Goal: Task Accomplishment & Management: Manage account settings

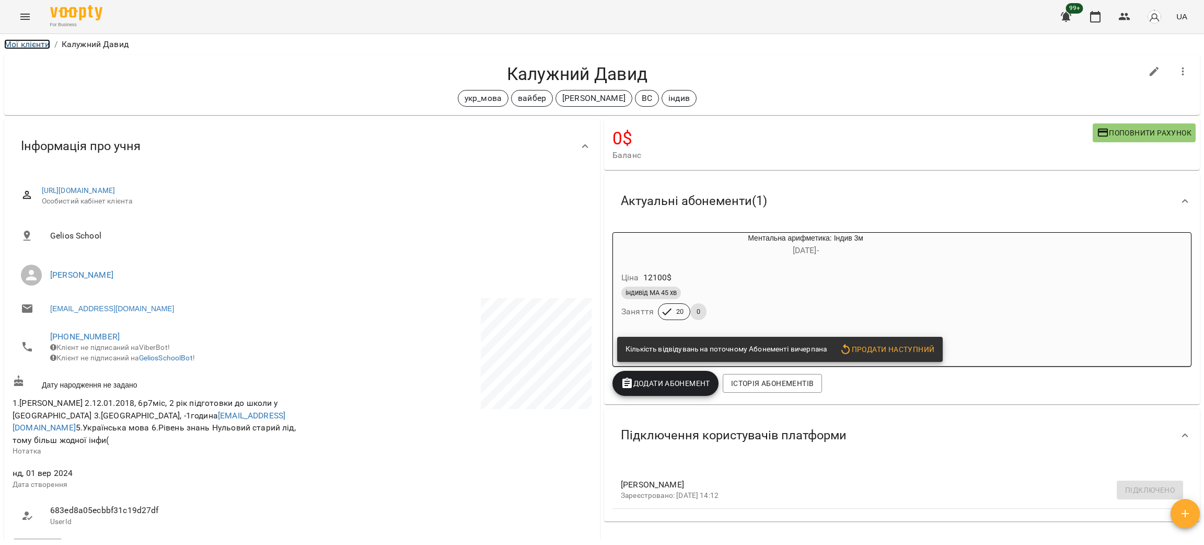
click at [25, 46] on link "Мої клієнти" at bounding box center [27, 44] width 46 height 10
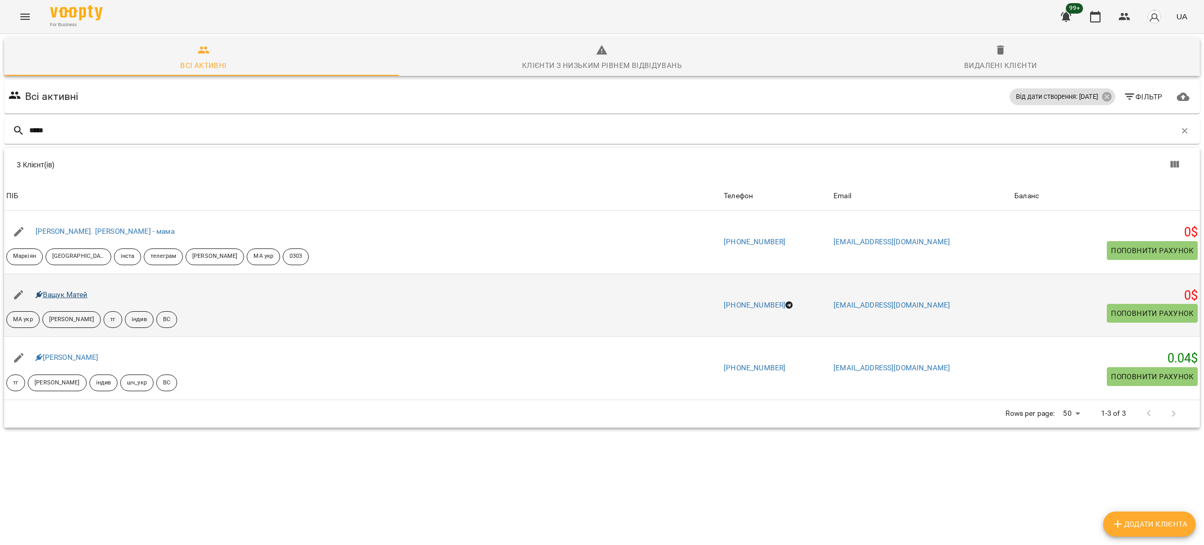
type input "*****"
click at [51, 294] on link "Ващук Матей" at bounding box center [62, 294] width 52 height 8
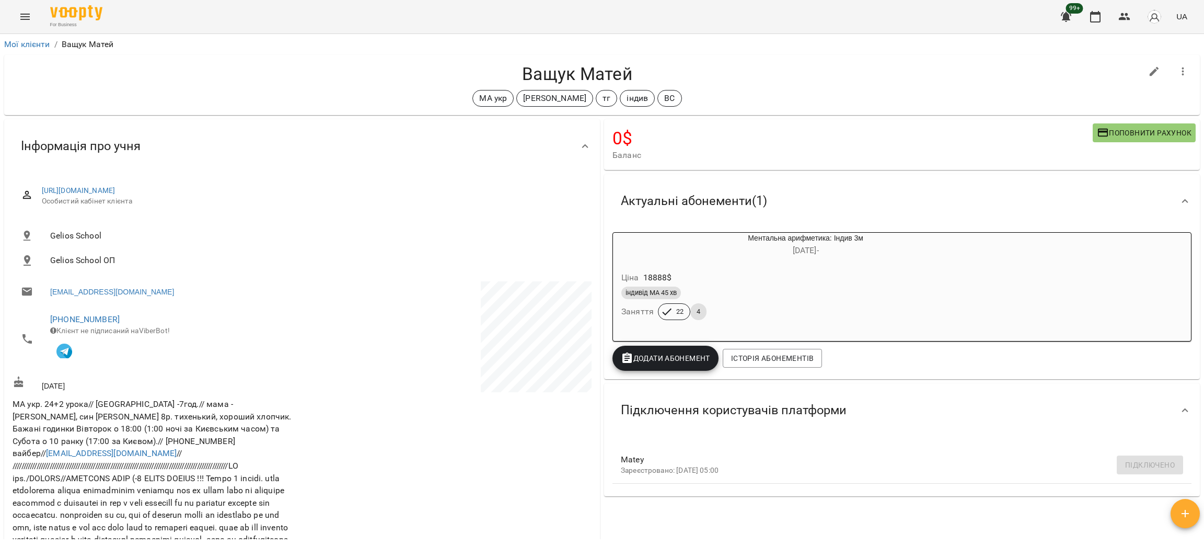
click at [315, 84] on h4 "Ващук Матей" at bounding box center [577, 73] width 1129 height 21
click at [26, 43] on link "Мої клієнти" at bounding box center [27, 44] width 46 height 10
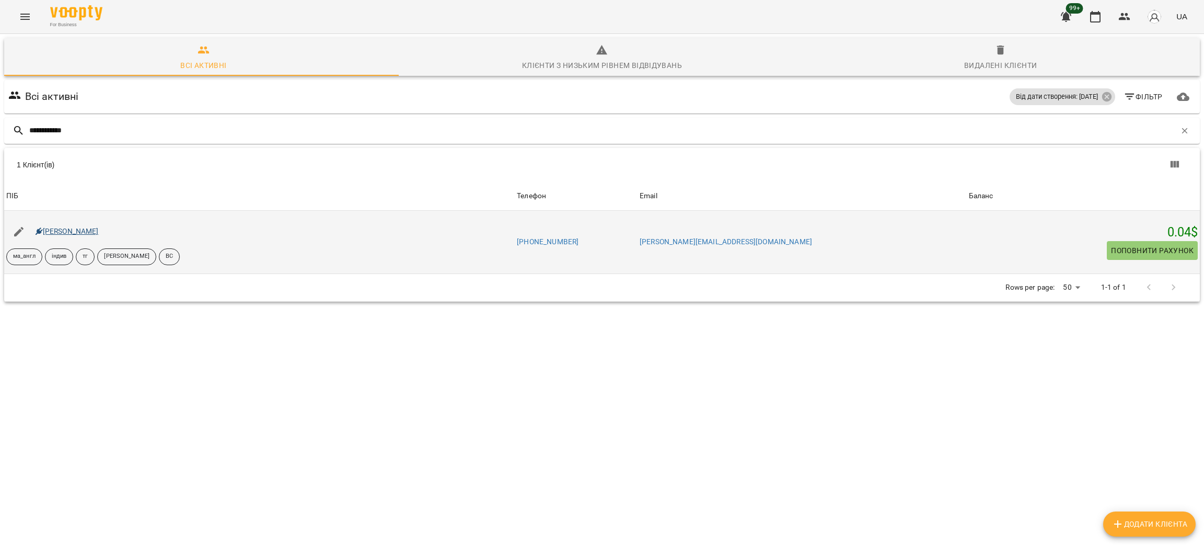
type input "**********"
click at [76, 232] on link "Мілана Куран" at bounding box center [67, 231] width 63 height 8
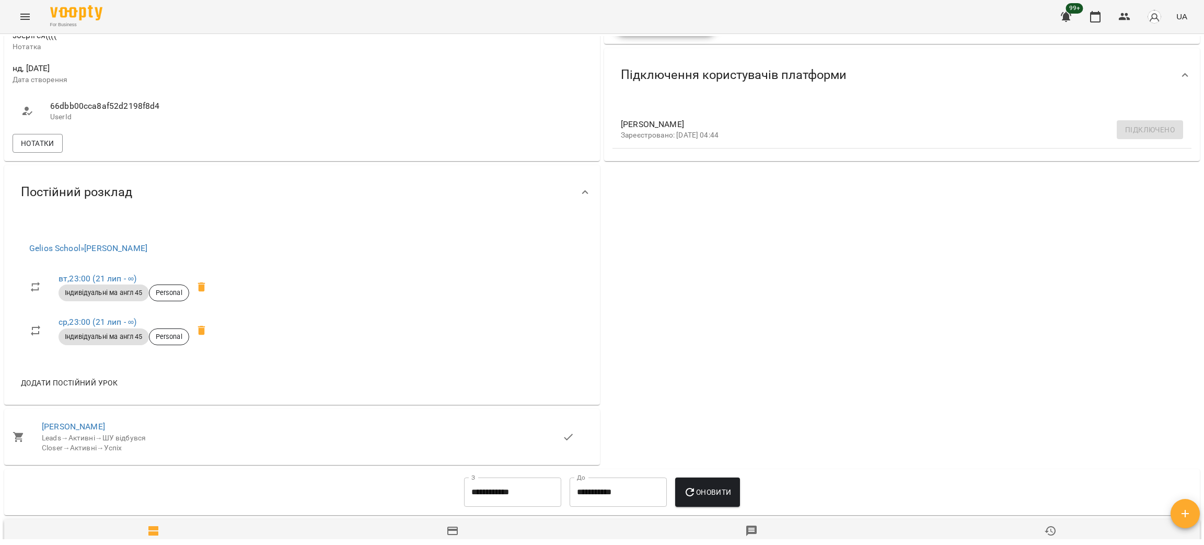
scroll to position [391, 0]
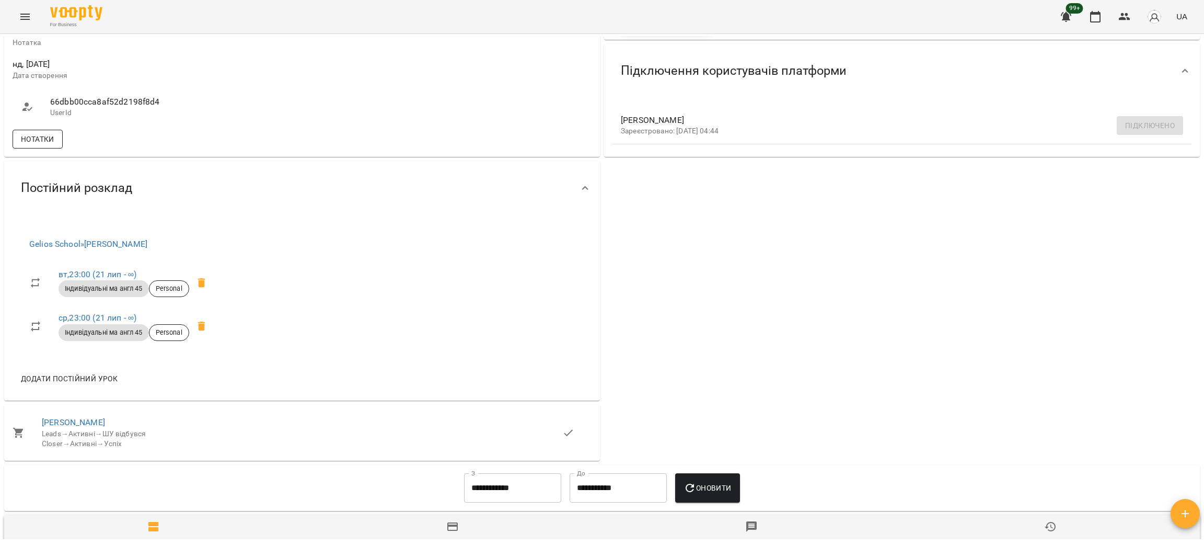
click at [43, 134] on span "Нотатки" at bounding box center [37, 139] width 33 height 13
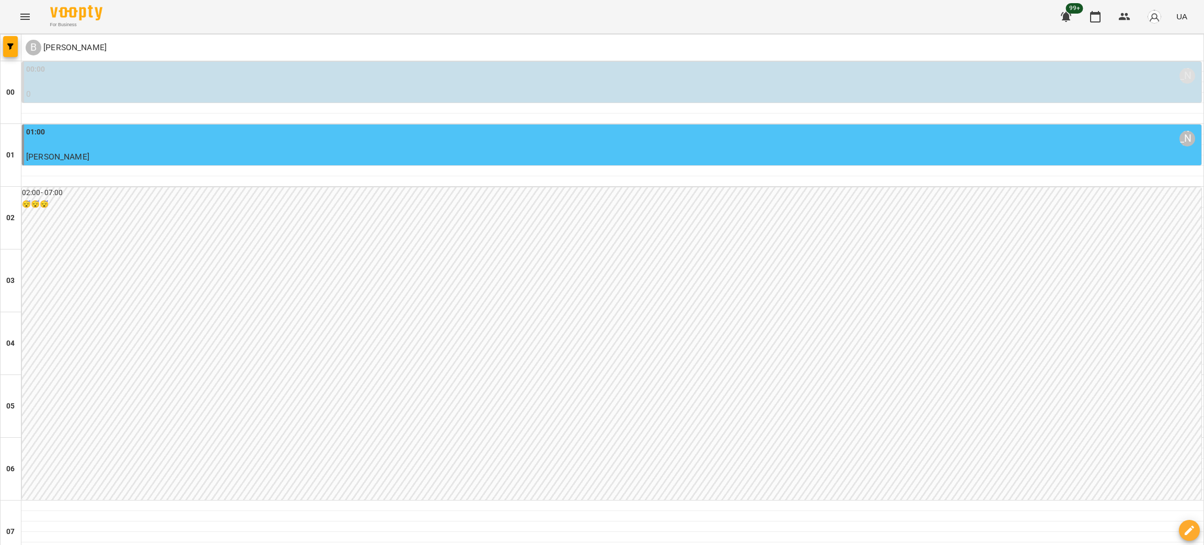
scroll to position [795, 0]
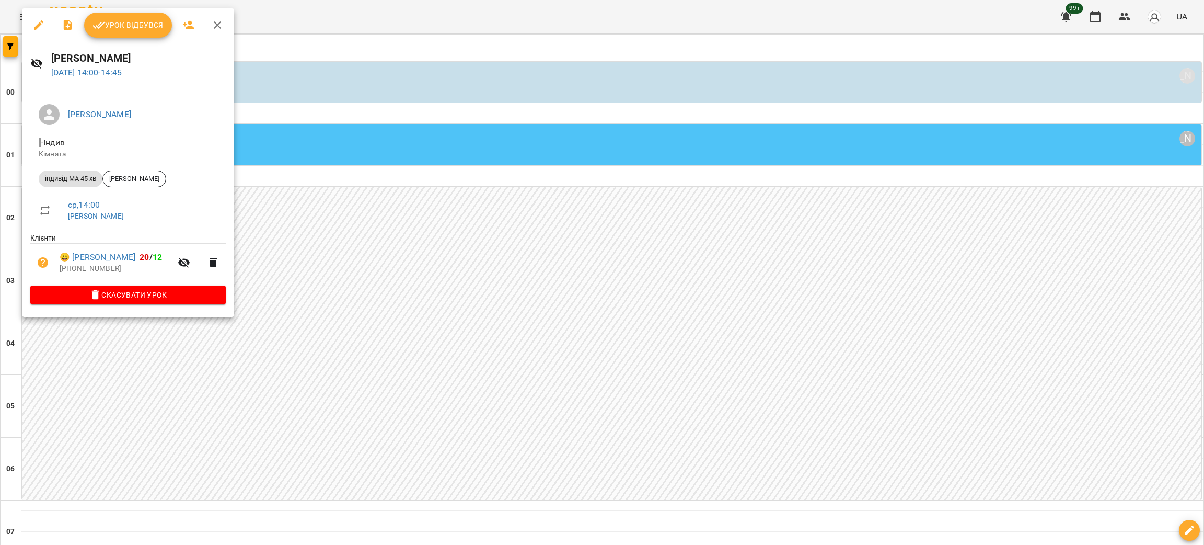
click at [38, 22] on icon "button" at bounding box center [38, 25] width 13 height 13
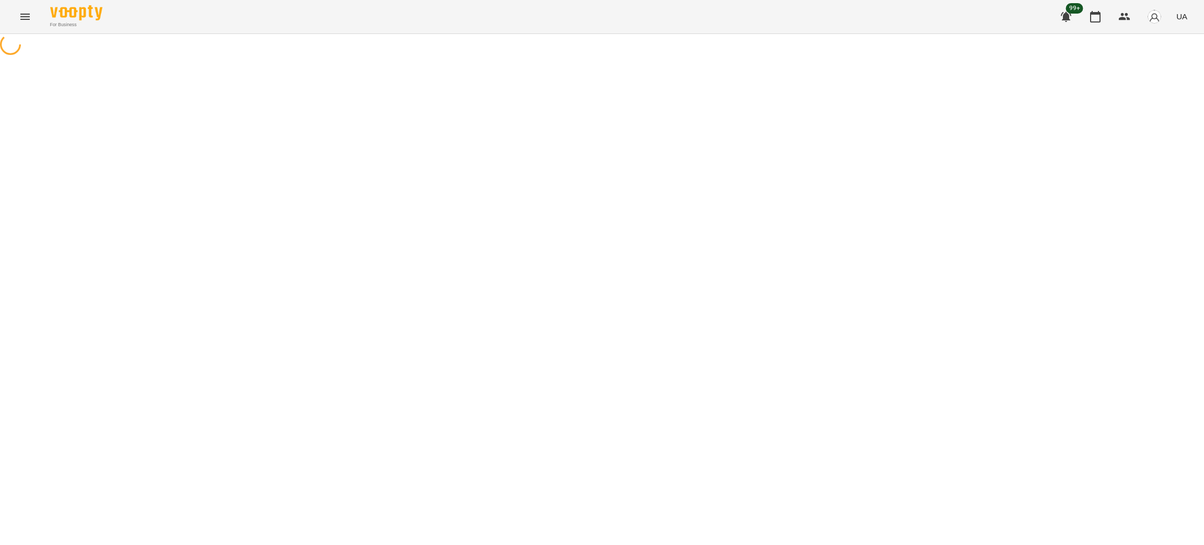
select select "**********"
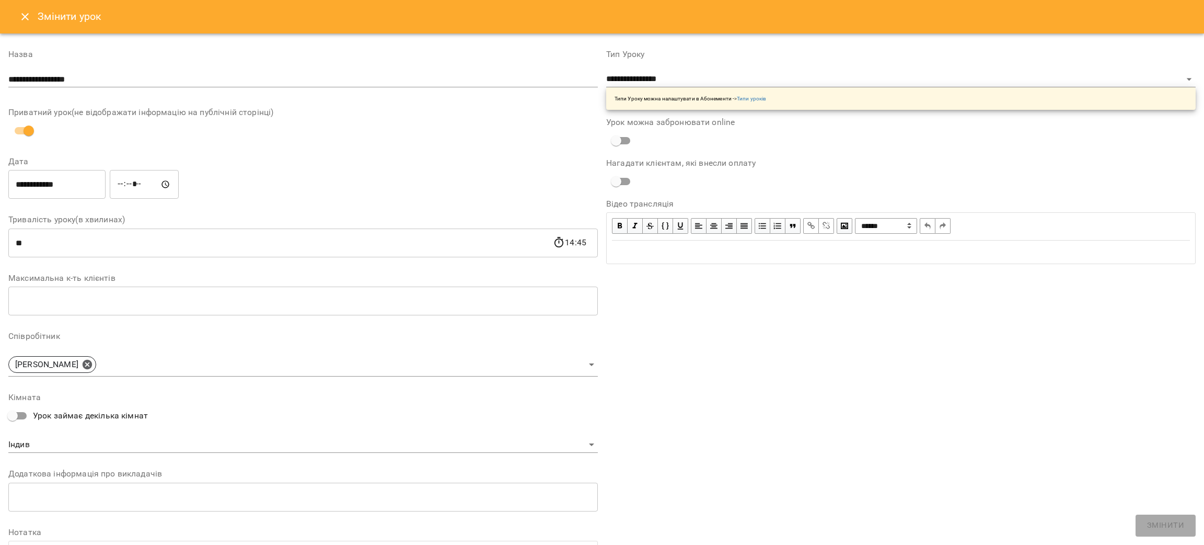
click at [26, 21] on icon "Close" at bounding box center [25, 16] width 13 height 13
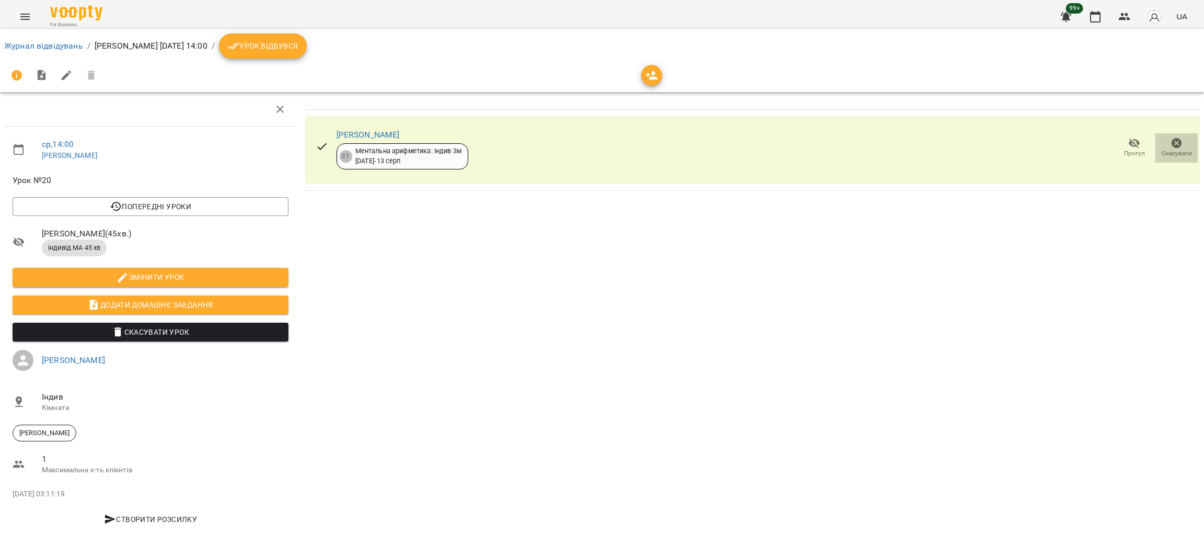
click at [1171, 142] on icon "button" at bounding box center [1177, 143] width 13 height 13
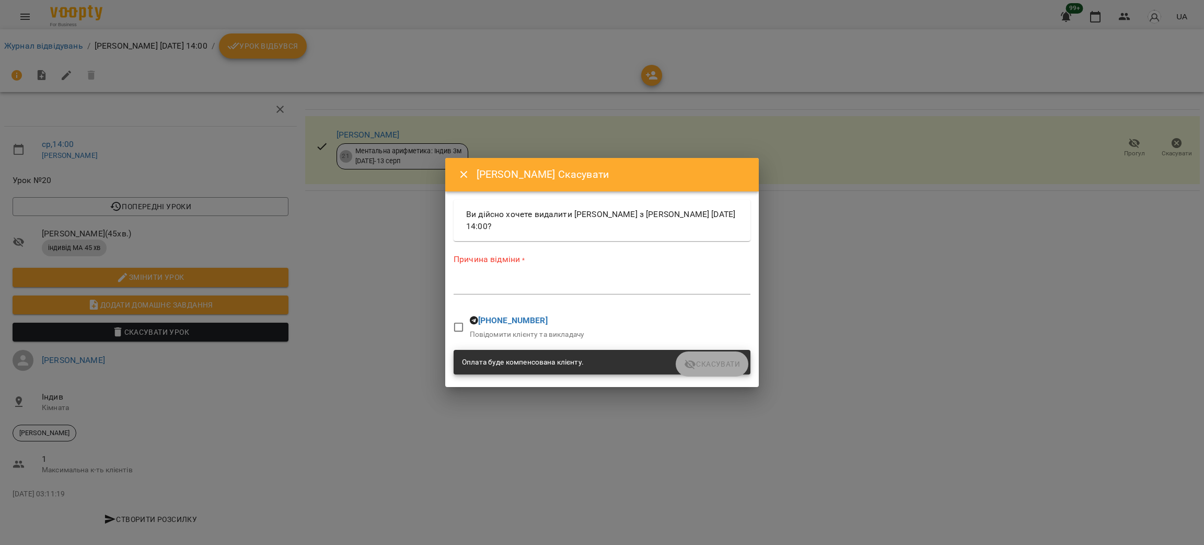
click at [502, 291] on textarea at bounding box center [602, 286] width 297 height 10
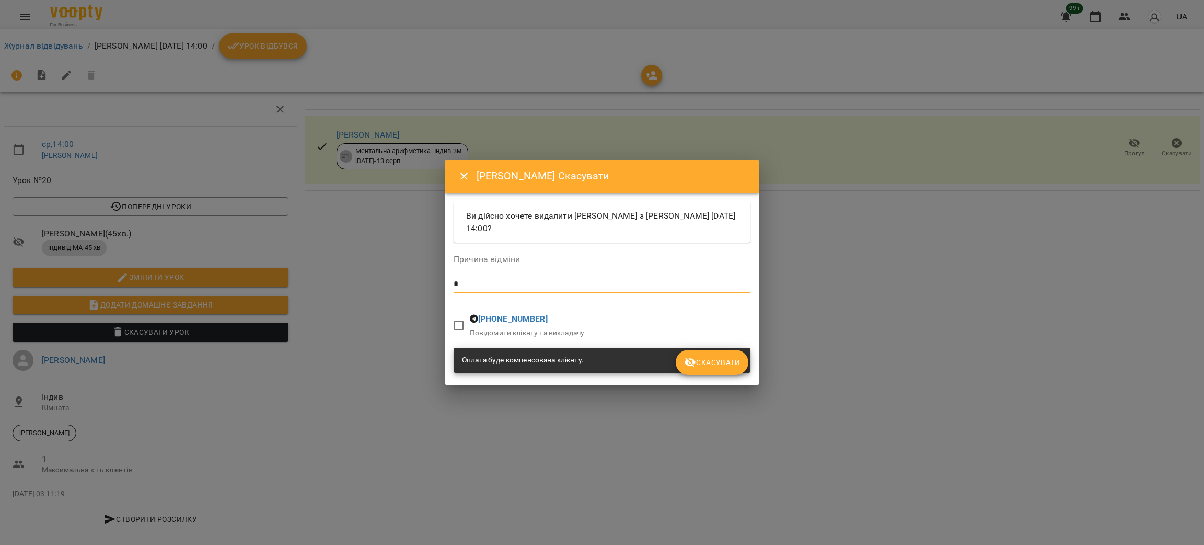
type textarea "*"
click at [708, 365] on span "Скасувати" at bounding box center [712, 362] width 56 height 13
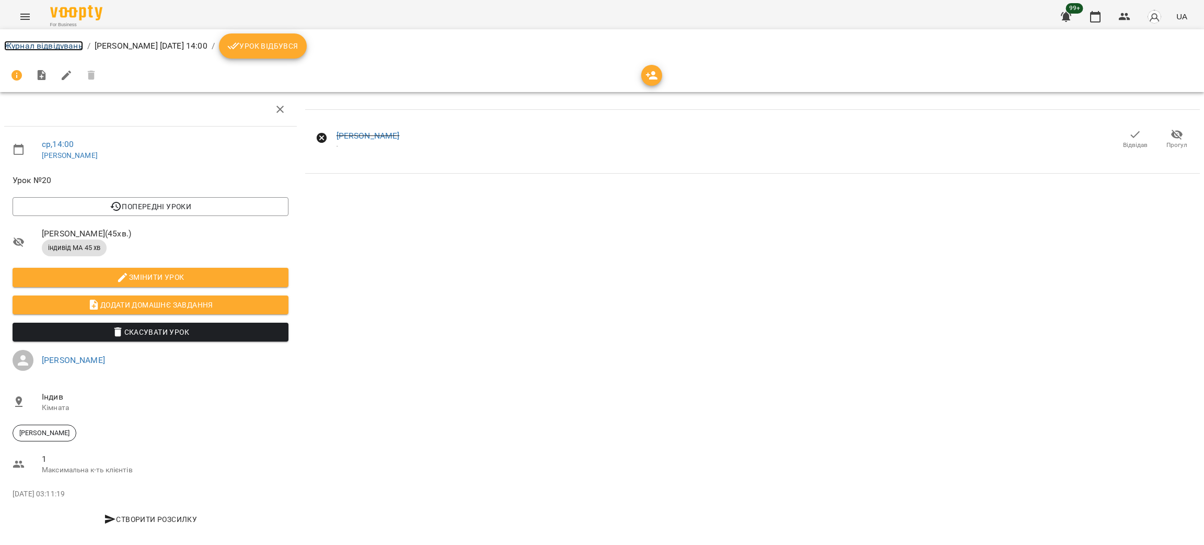
drag, startPoint x: 48, startPoint y: 48, endPoint x: 234, endPoint y: 75, distance: 187.9
click at [46, 48] on link "Журнал відвідувань" at bounding box center [43, 46] width 79 height 10
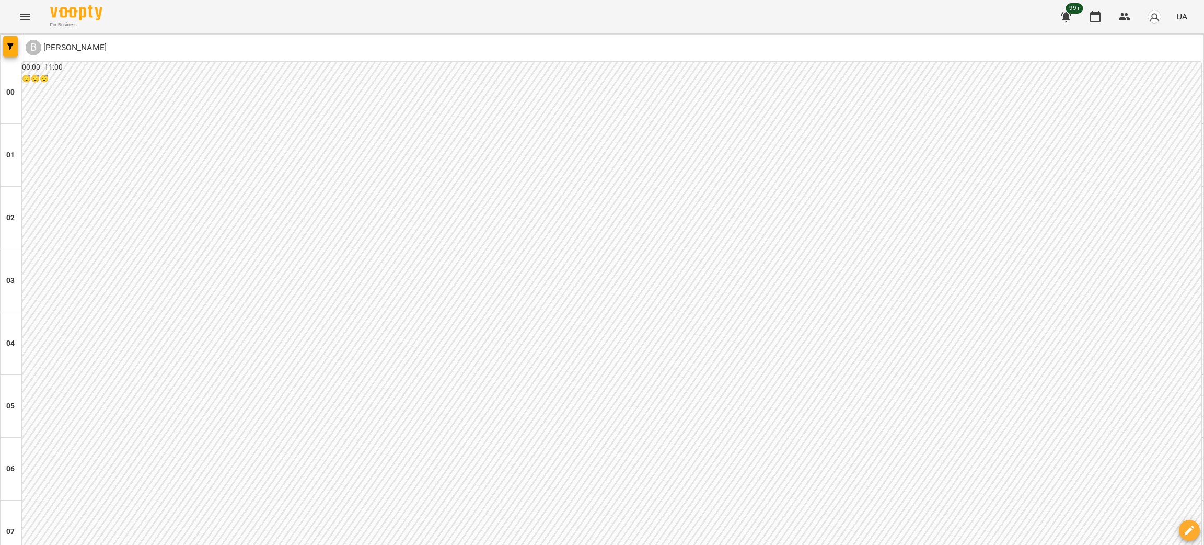
scroll to position [528, 0]
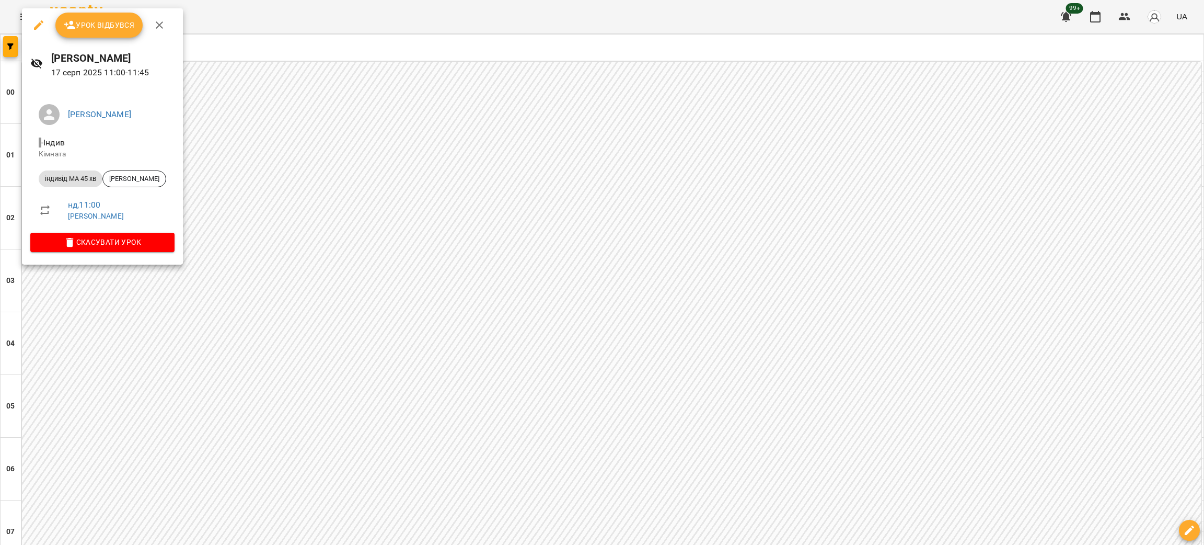
click at [36, 30] on icon "button" at bounding box center [38, 25] width 13 height 13
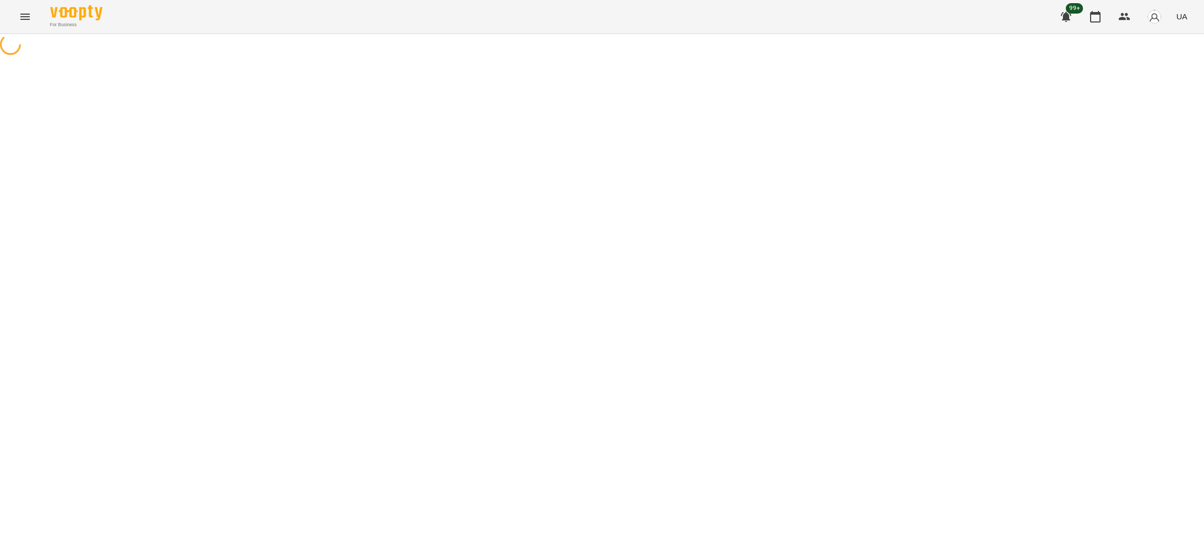
select select "**********"
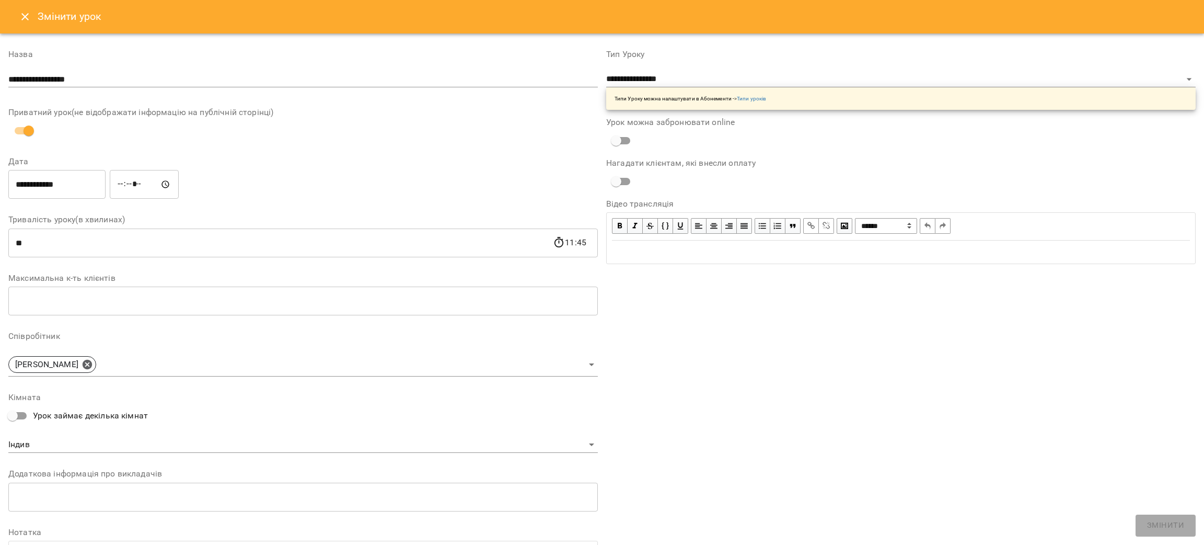
click at [32, 6] on button "Close" at bounding box center [25, 16] width 25 height 25
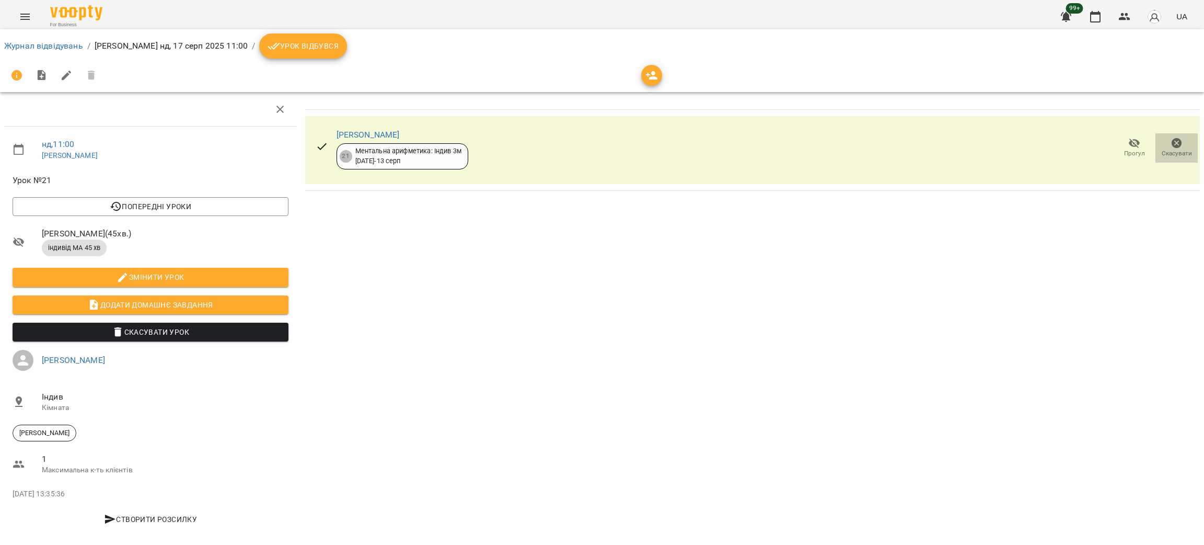
click at [1167, 149] on span "Скасувати" at bounding box center [1177, 153] width 30 height 9
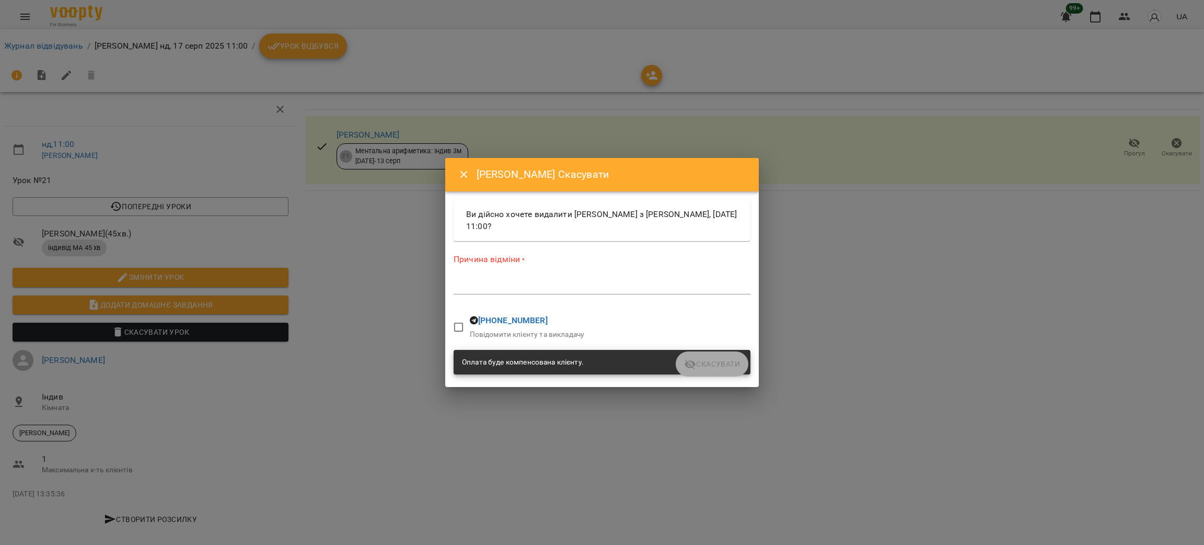
click at [522, 278] on div "*" at bounding box center [602, 285] width 297 height 17
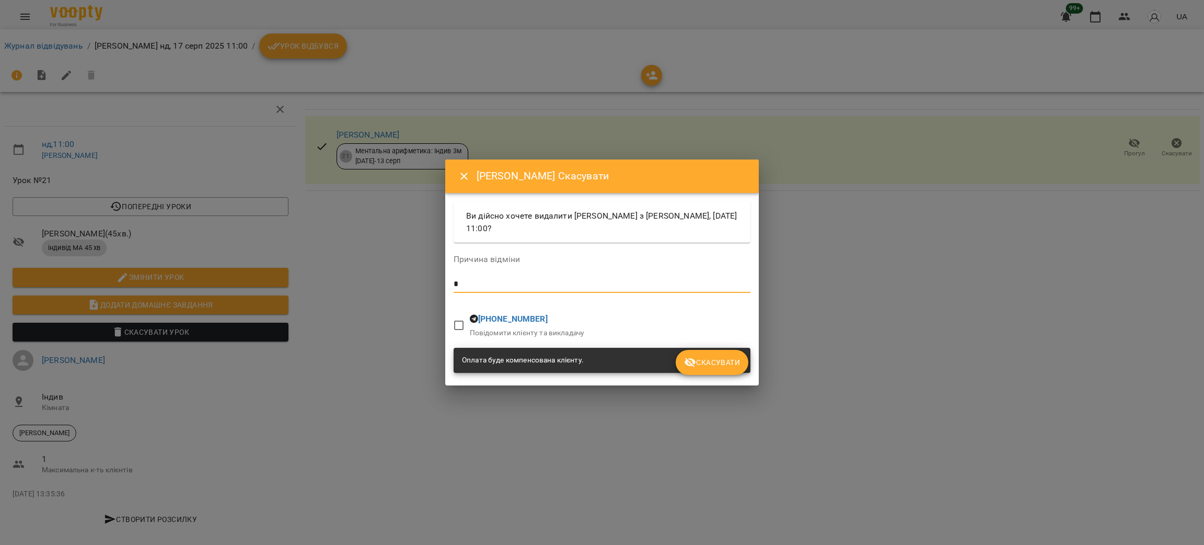
type textarea "*"
click at [728, 365] on span "Скасувати" at bounding box center [712, 362] width 56 height 13
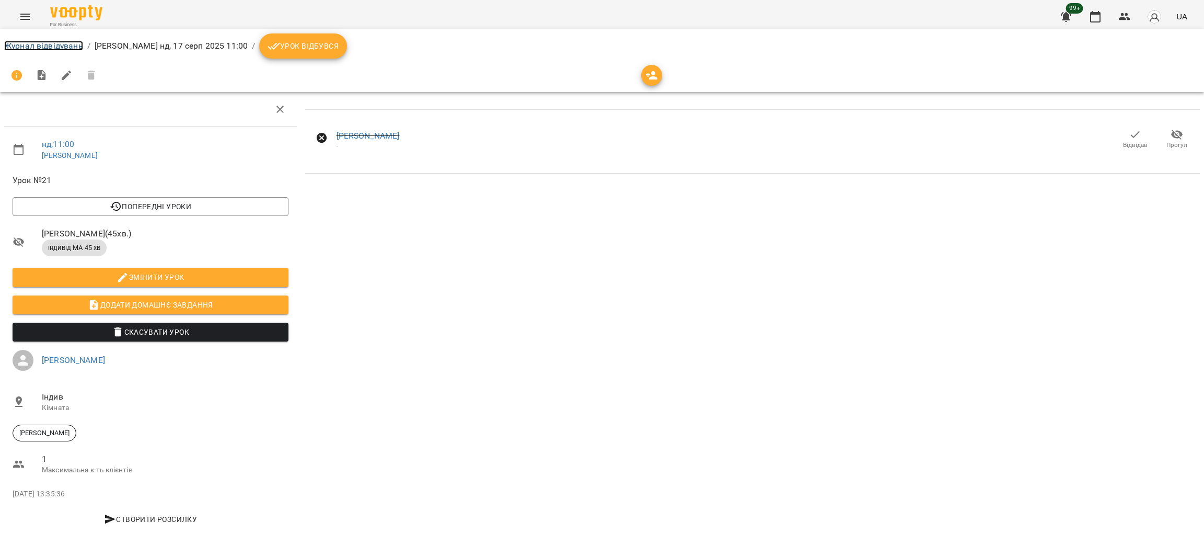
click at [65, 47] on link "Журнал відвідувань" at bounding box center [43, 46] width 79 height 10
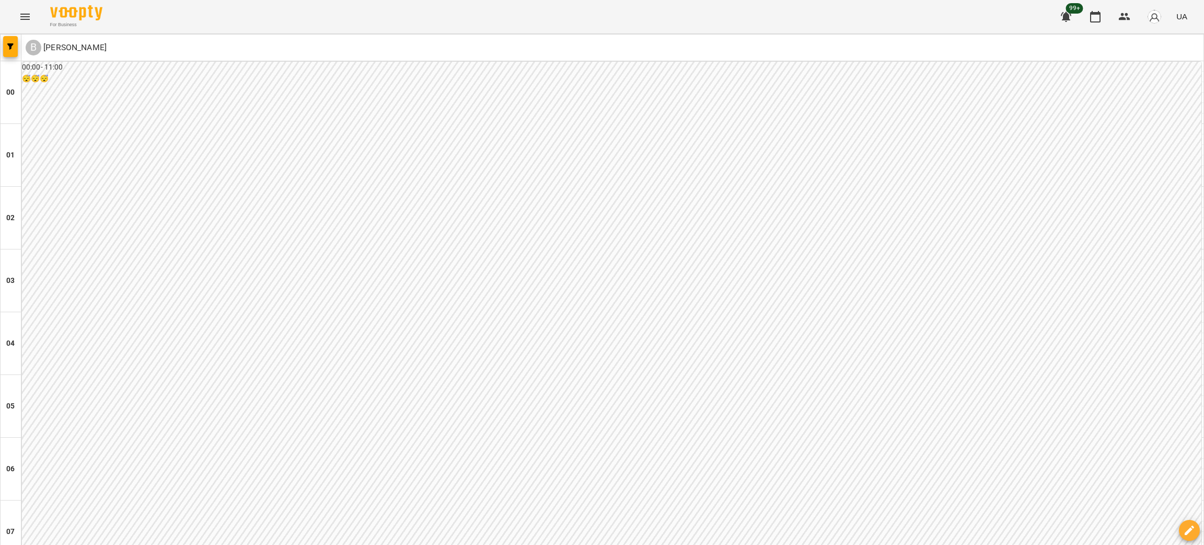
click at [10, 48] on icon "button" at bounding box center [10, 46] width 6 height 6
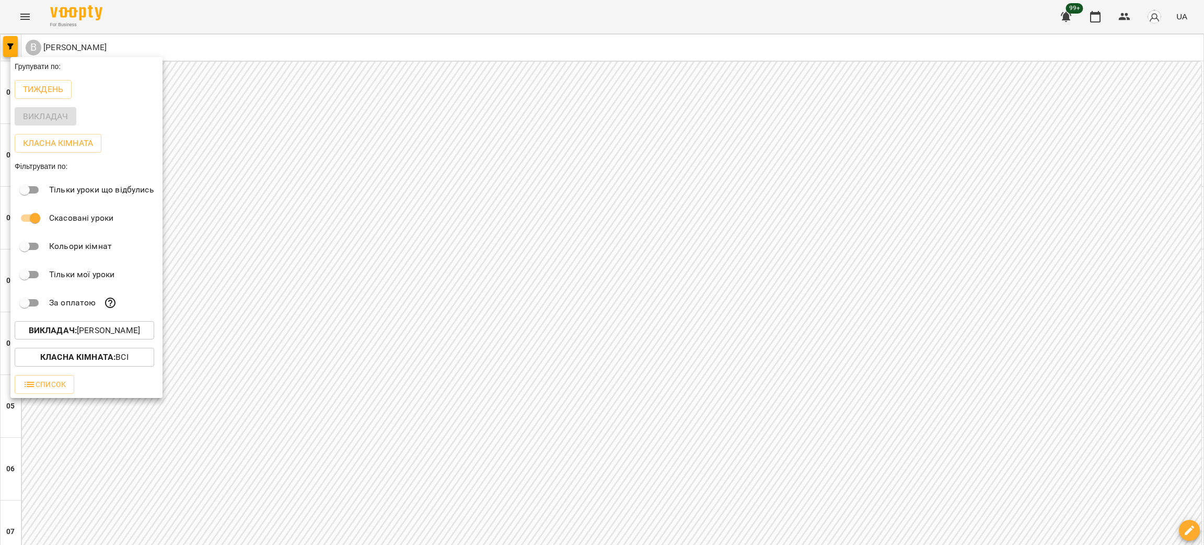
click at [90, 331] on p "Викладач : [PERSON_NAME]" at bounding box center [84, 330] width 111 height 13
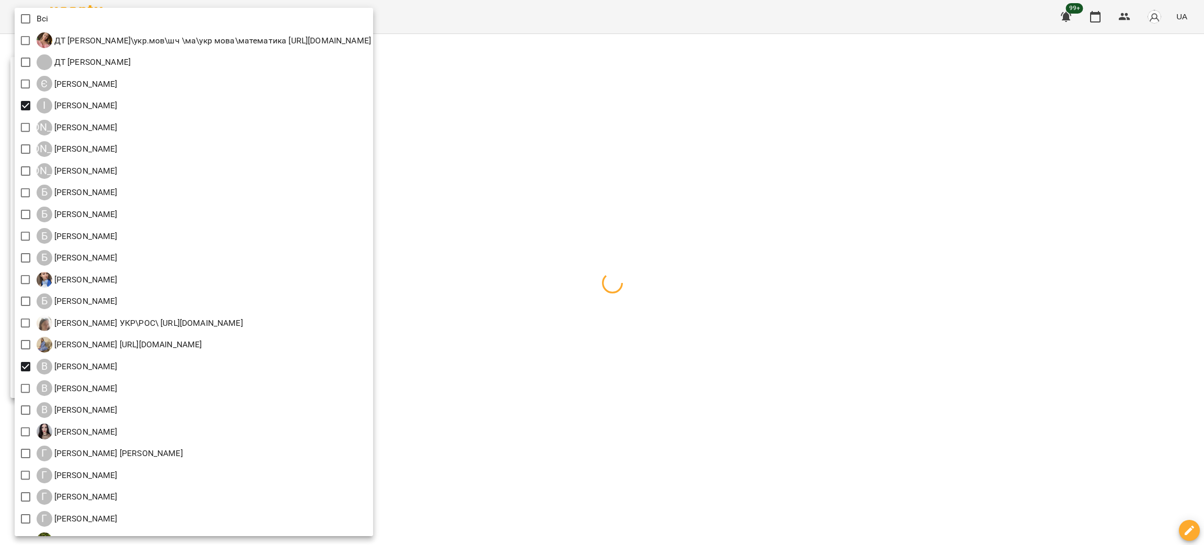
click at [661, 152] on div at bounding box center [602, 272] width 1204 height 545
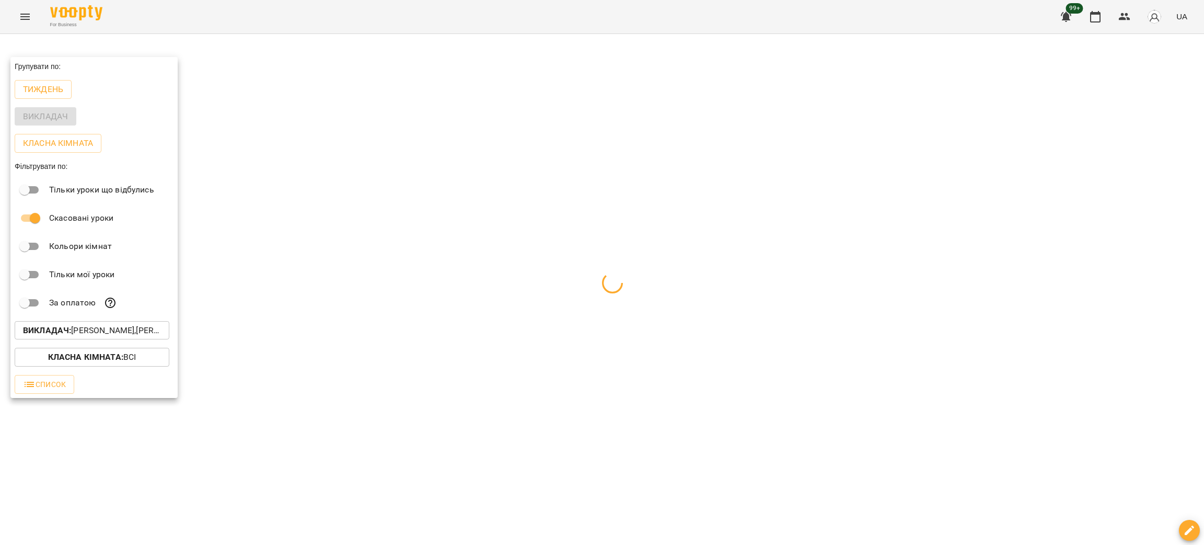
click at [730, 238] on div at bounding box center [602, 272] width 1204 height 545
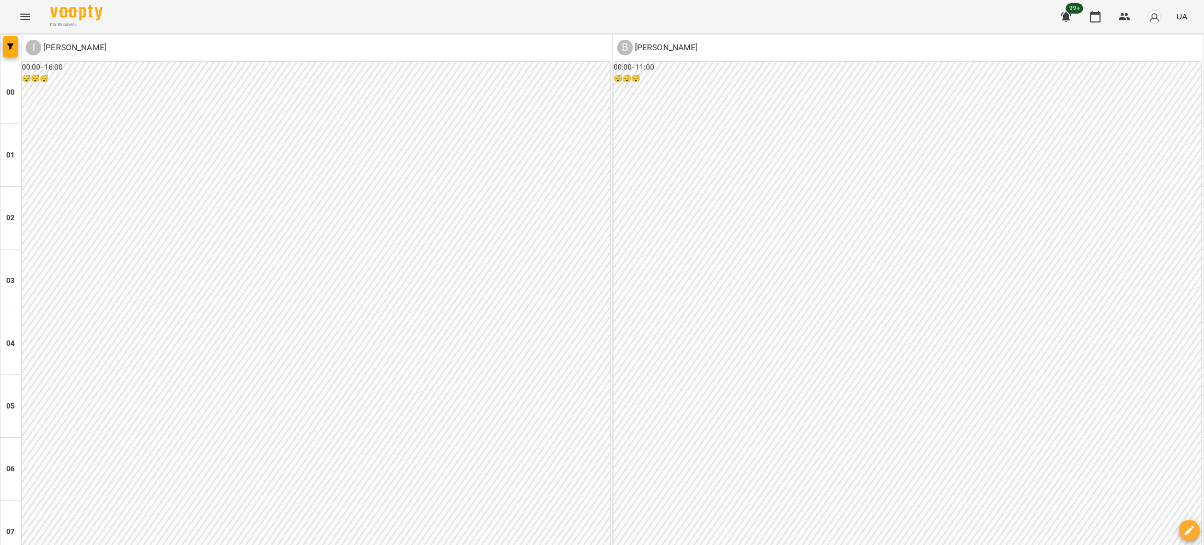
scroll to position [1018, 0]
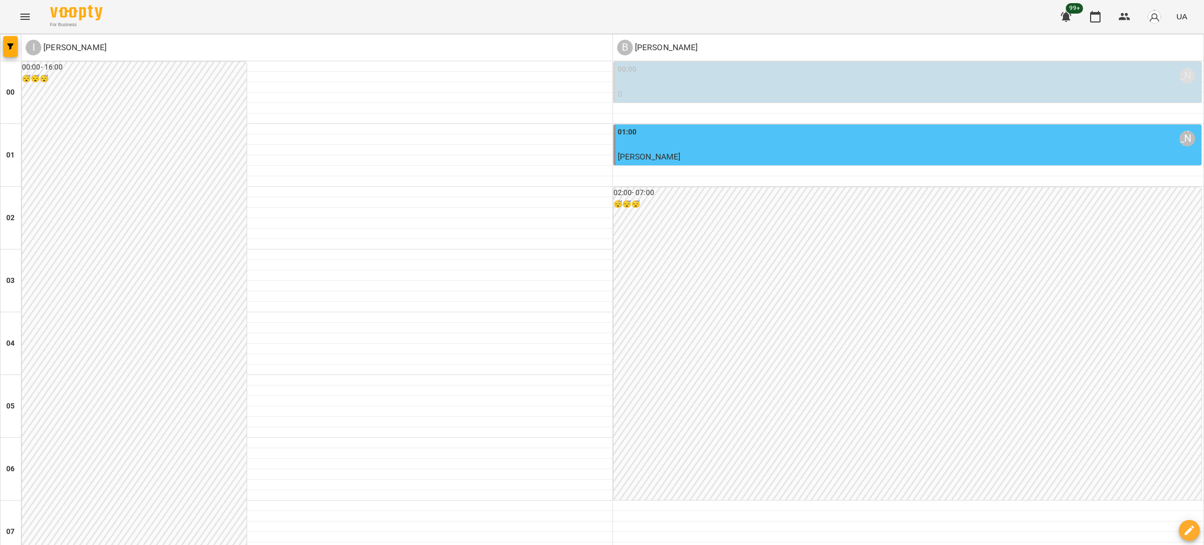
scroll to position [1012, 0]
click at [17, 40] on button "button" at bounding box center [10, 46] width 15 height 21
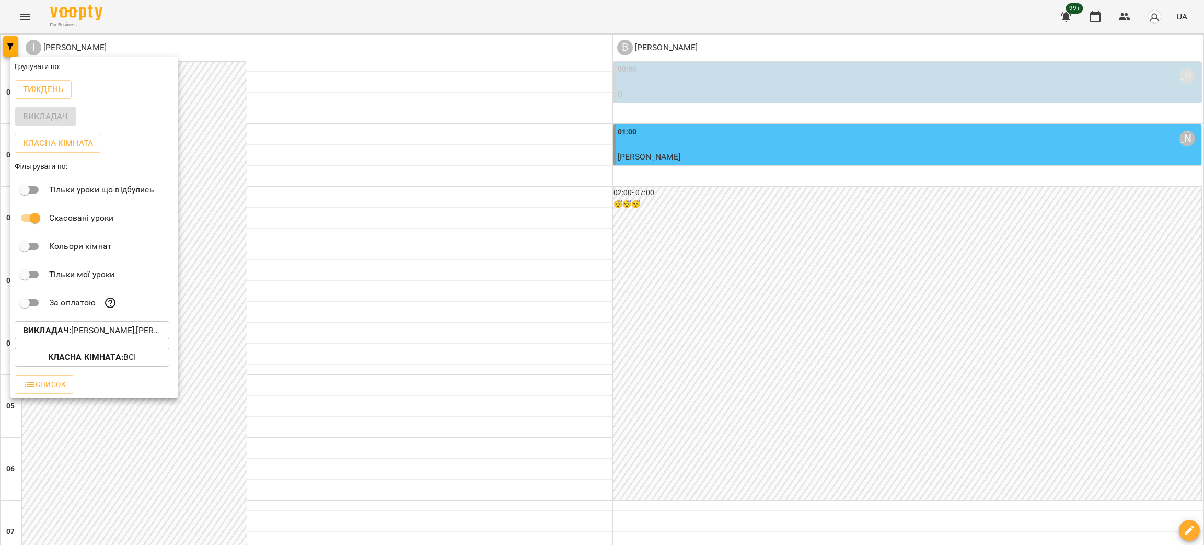
click at [96, 331] on p "Викладач : [PERSON_NAME],[PERSON_NAME]" at bounding box center [92, 330] width 138 height 13
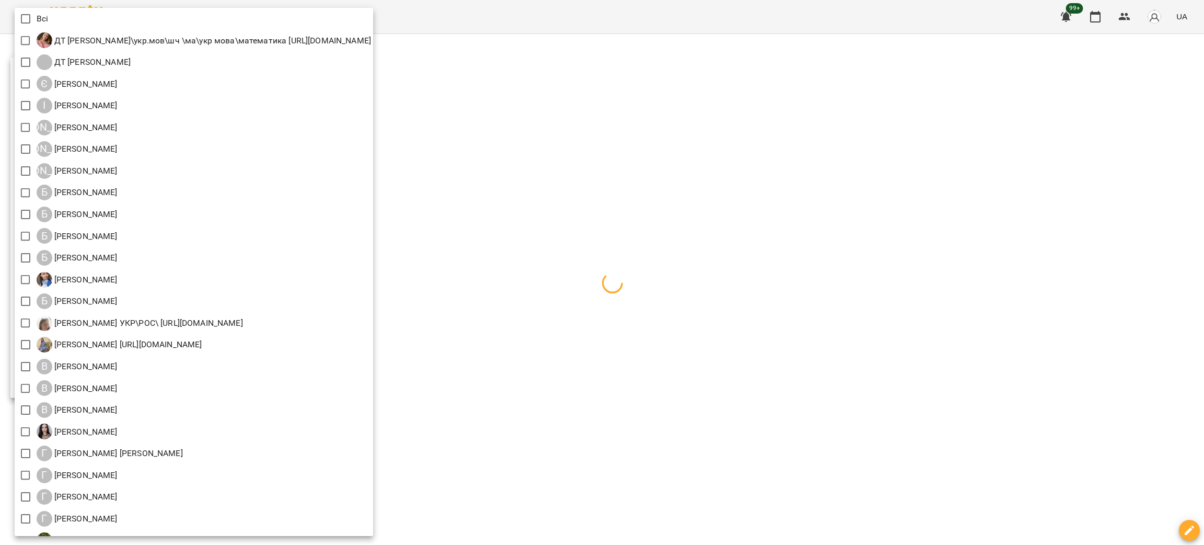
scroll to position [528, 0]
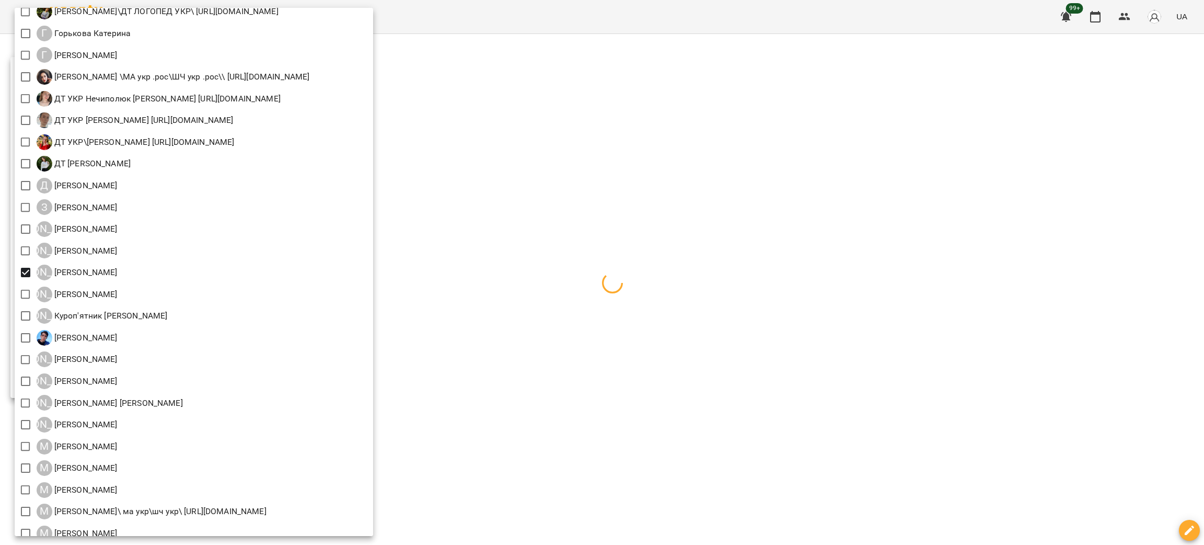
click at [747, 306] on div at bounding box center [602, 272] width 1204 height 545
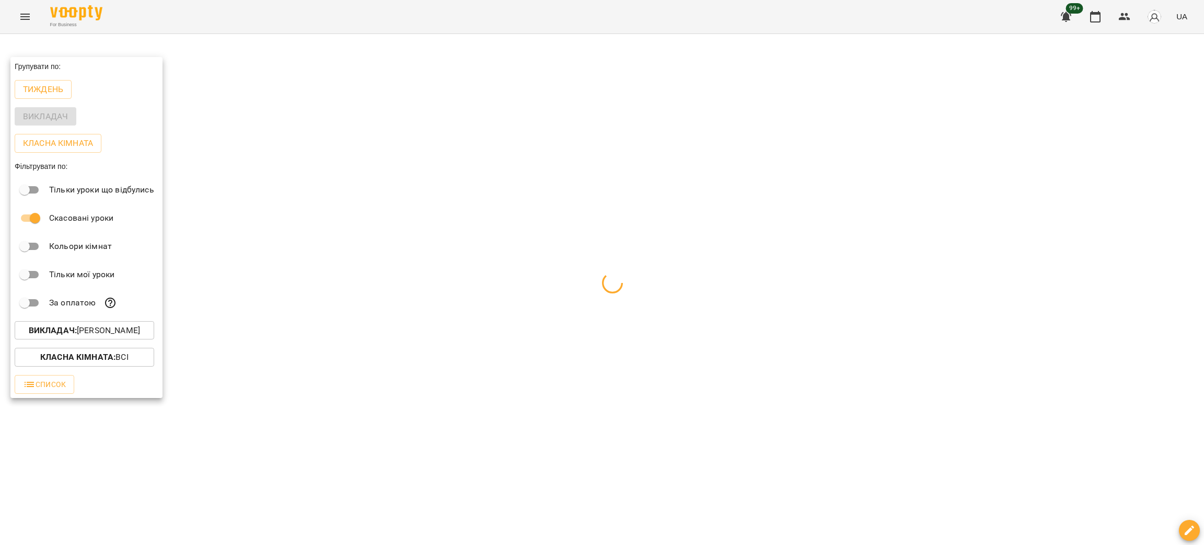
click at [762, 386] on div at bounding box center [602, 272] width 1204 height 545
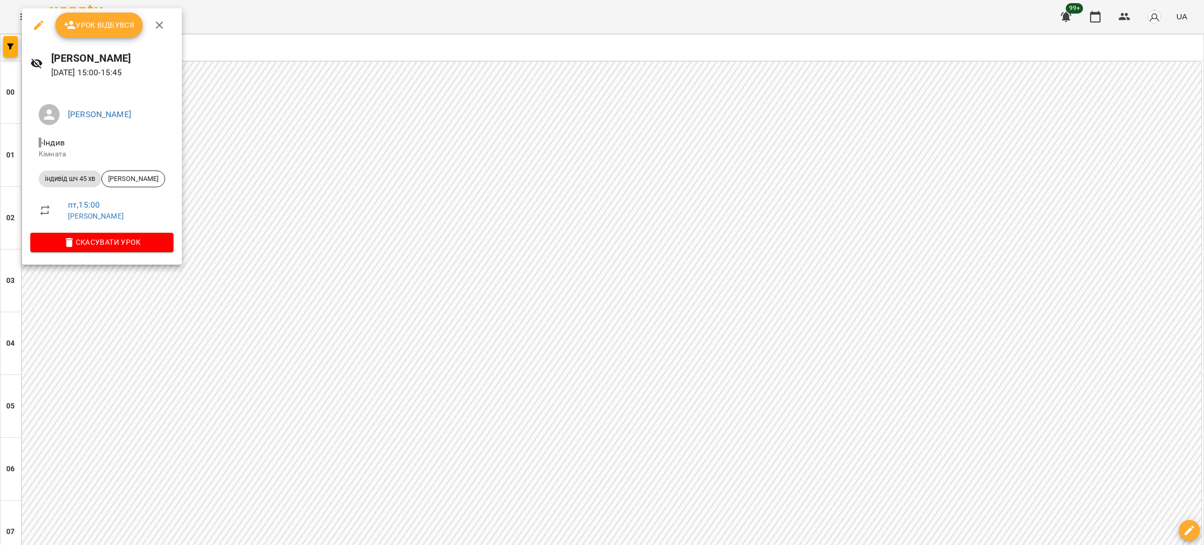
click at [37, 19] on icon "button" at bounding box center [38, 25] width 13 height 13
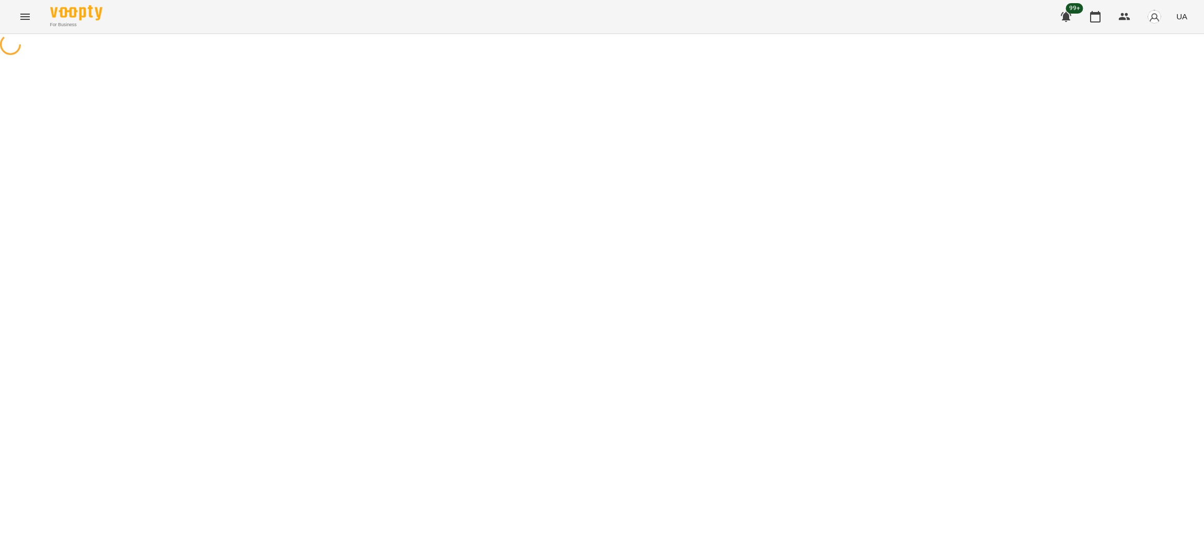
select select "**********"
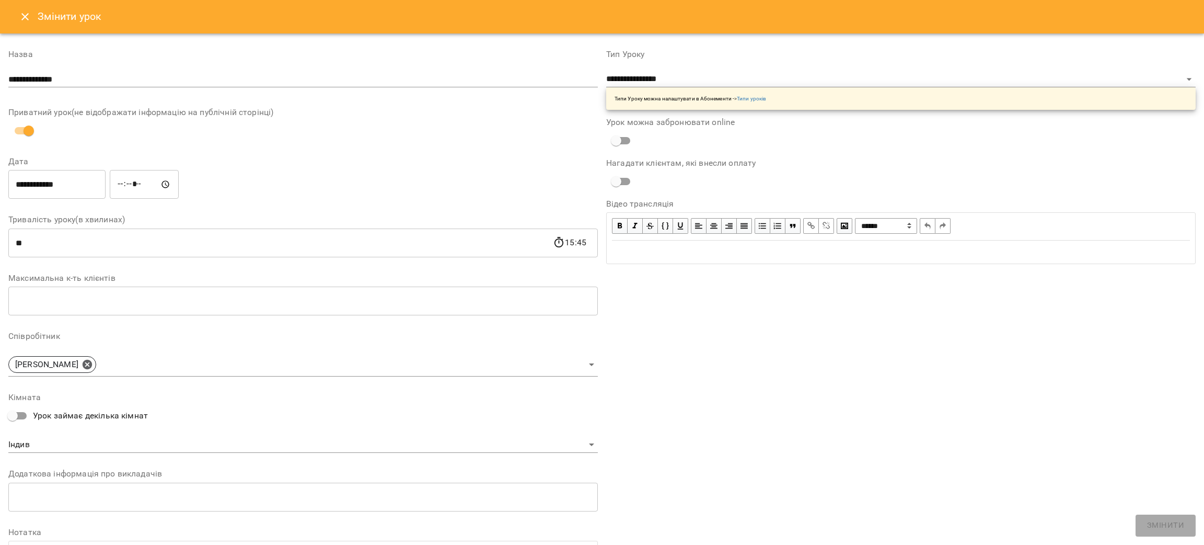
click at [16, 13] on button "Close" at bounding box center [25, 16] width 25 height 25
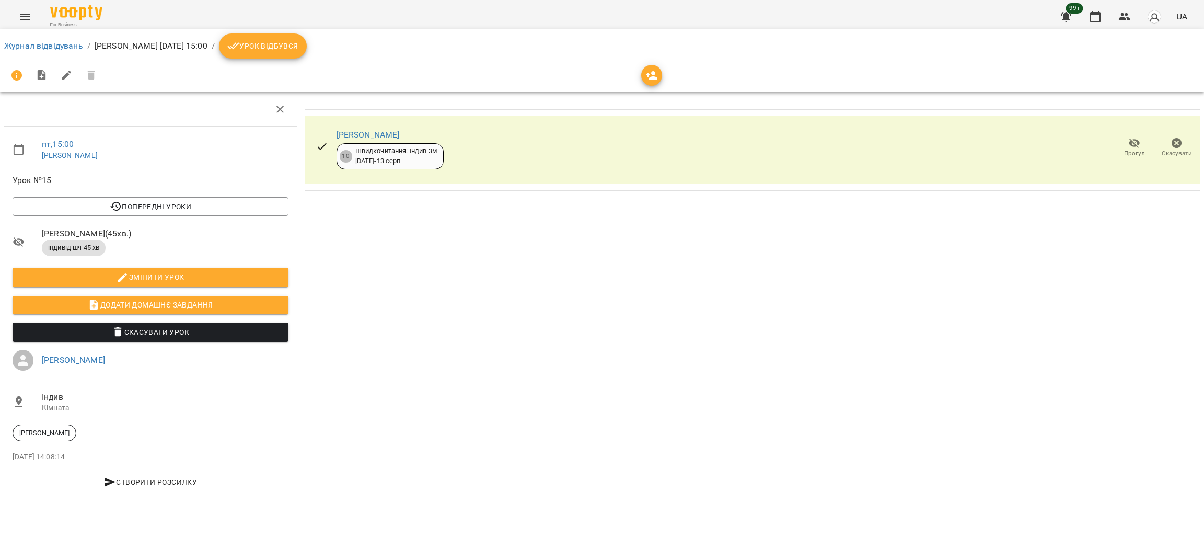
click at [1175, 146] on icon "button" at bounding box center [1177, 143] width 10 height 10
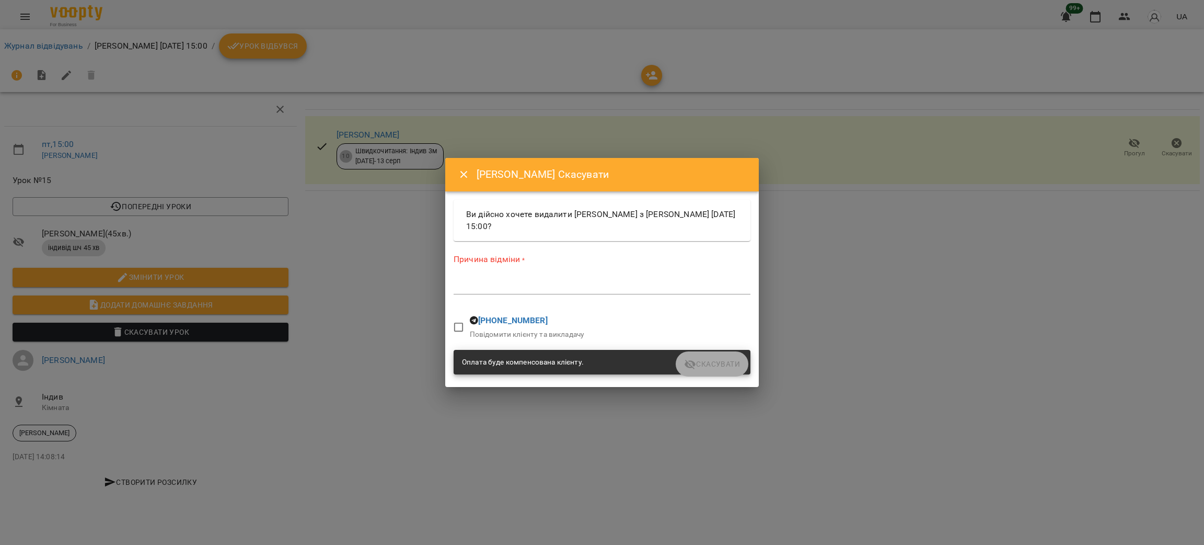
click at [490, 290] on textarea at bounding box center [602, 286] width 297 height 10
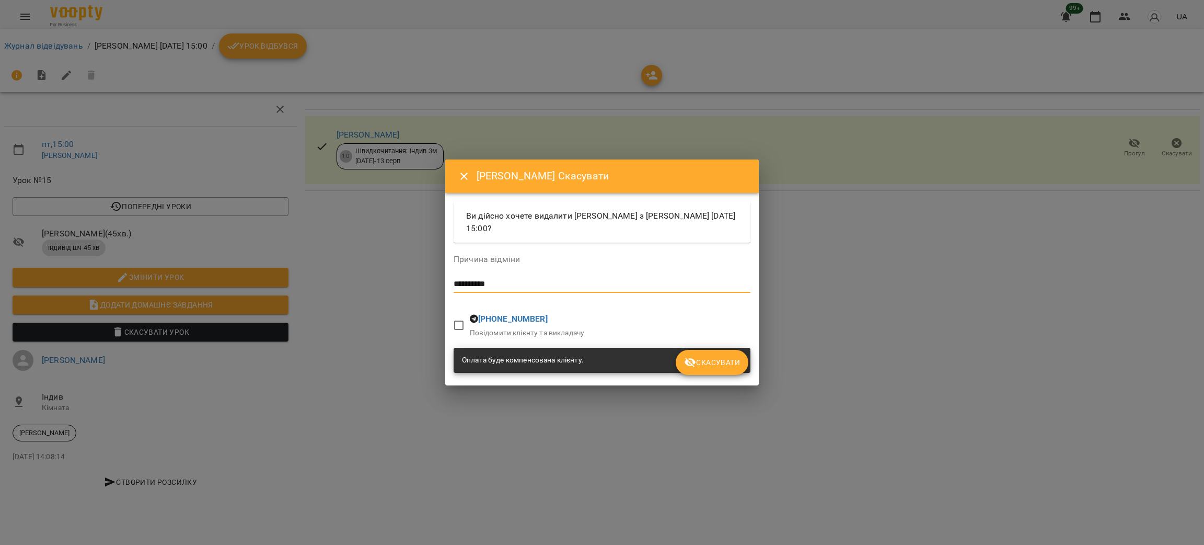
type textarea "**********"
click at [719, 365] on span "Скасувати" at bounding box center [712, 362] width 56 height 13
